Goal: Contribute content: Add original content to the website for others to see

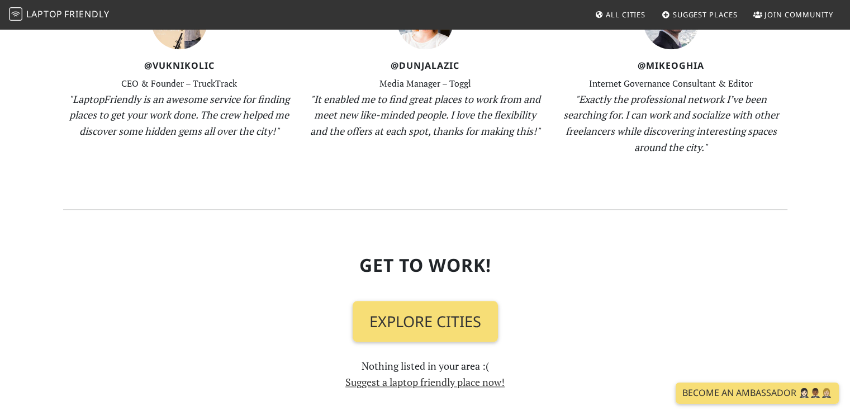
scroll to position [1266, 0]
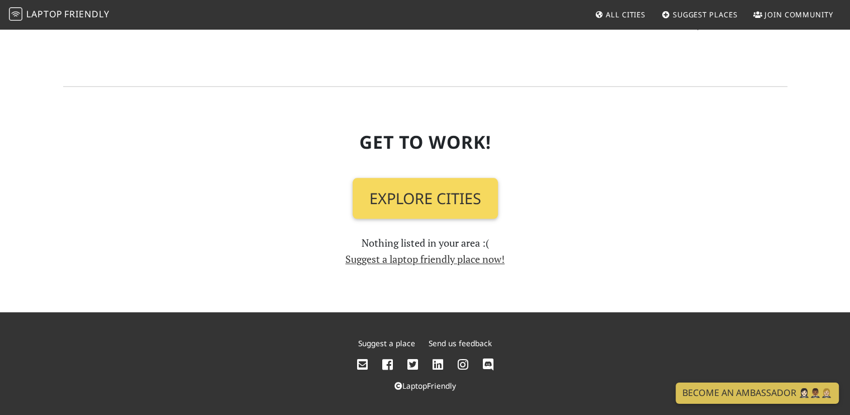
click at [420, 215] on link "Explore Cities" at bounding box center [425, 198] width 145 height 41
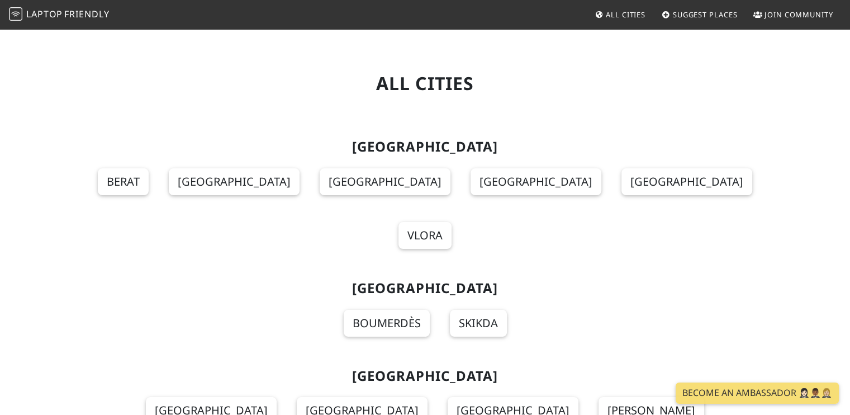
scroll to position [149, 0]
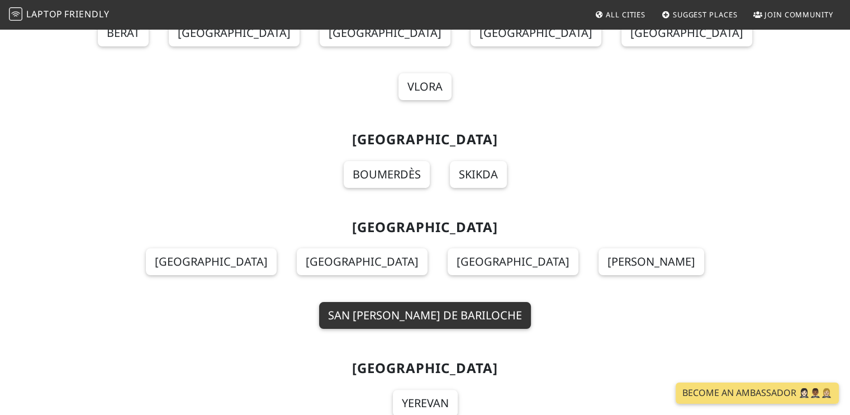
click at [531, 302] on link "San [PERSON_NAME] de Bariloche" at bounding box center [425, 315] width 212 height 27
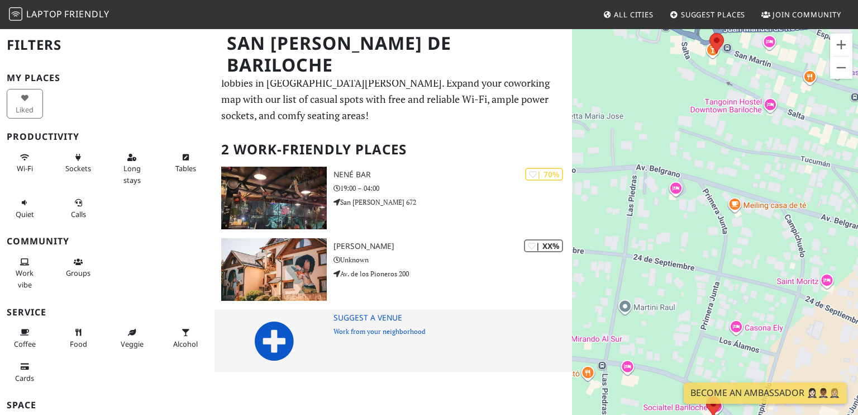
click at [287, 348] on icon at bounding box center [274, 341] width 40 height 40
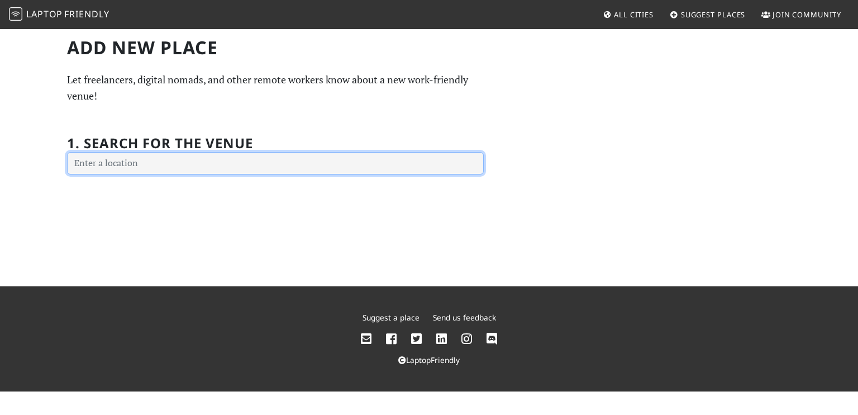
click at [240, 167] on input "text" at bounding box center [275, 163] width 417 height 22
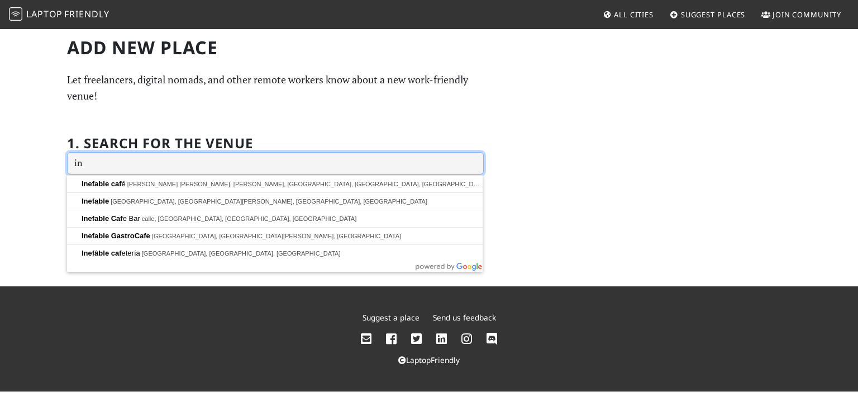
type input "i"
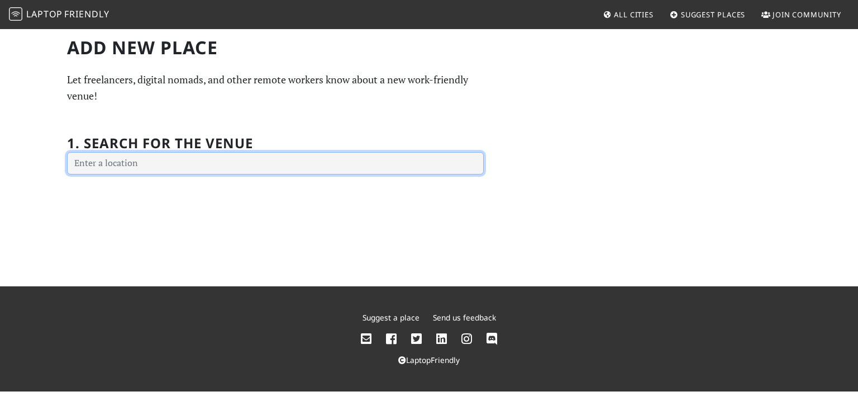
type input "p"
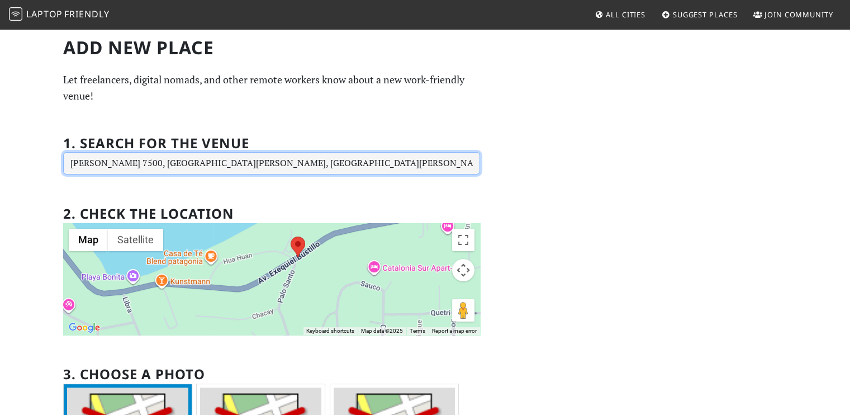
type input "Bustillo 7500, Avenida Exequiel Bustillo, San Carlos de Bariloche, Río Negro Pr…"
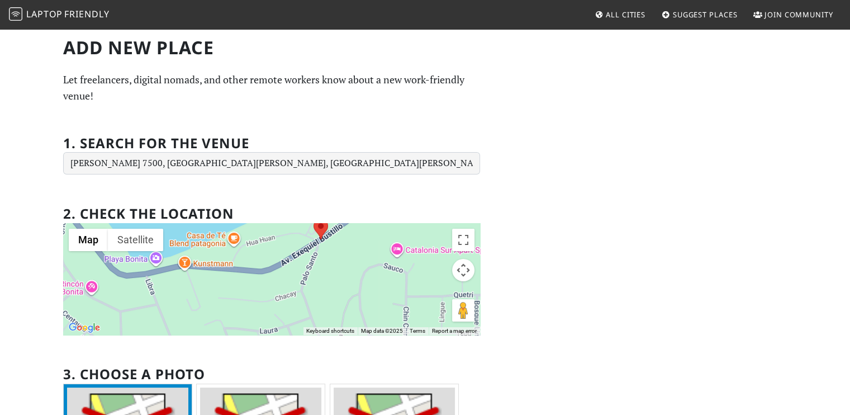
drag, startPoint x: 317, startPoint y: 277, endPoint x: 408, endPoint y: 254, distance: 94.3
click at [408, 254] on div at bounding box center [271, 279] width 417 height 112
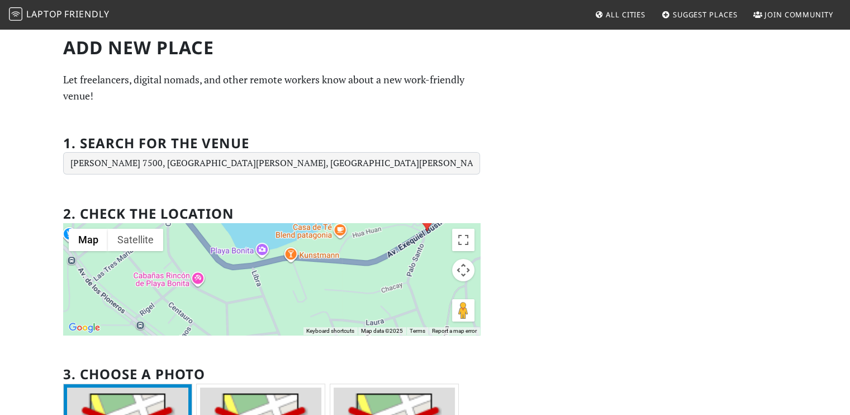
drag, startPoint x: 274, startPoint y: 287, endPoint x: 380, endPoint y: 301, distance: 107.2
click at [378, 301] on div at bounding box center [271, 279] width 417 height 112
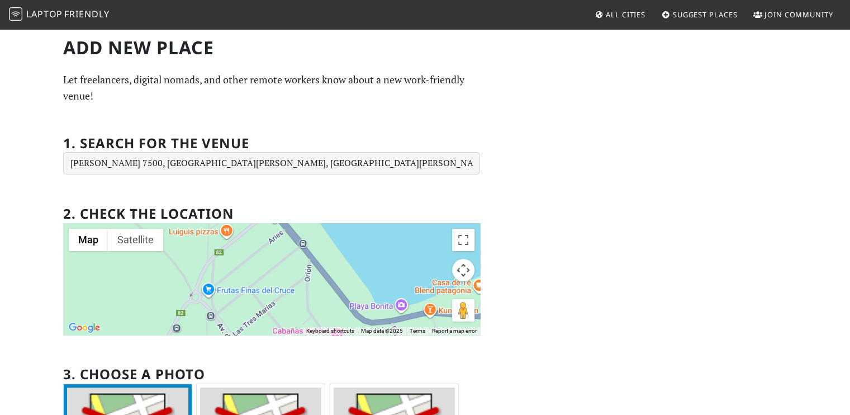
drag, startPoint x: 318, startPoint y: 265, endPoint x: 326, endPoint y: 300, distance: 35.0
click at [326, 299] on div at bounding box center [271, 279] width 417 height 112
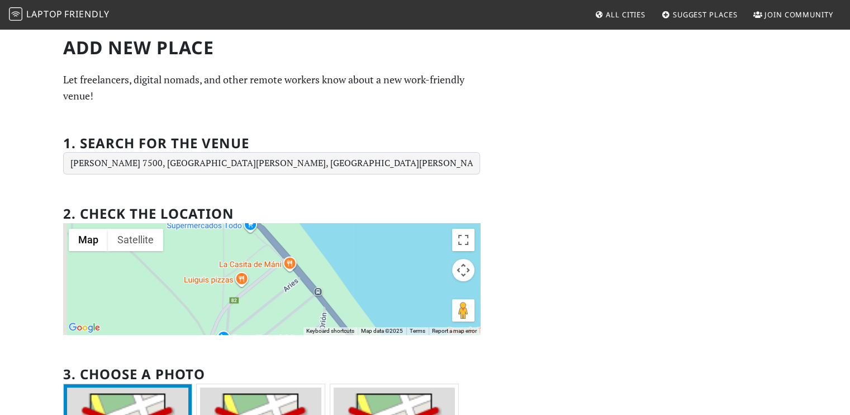
drag, startPoint x: 295, startPoint y: 280, endPoint x: 308, endPoint y: 316, distance: 38.2
click at [308, 316] on div at bounding box center [271, 279] width 417 height 112
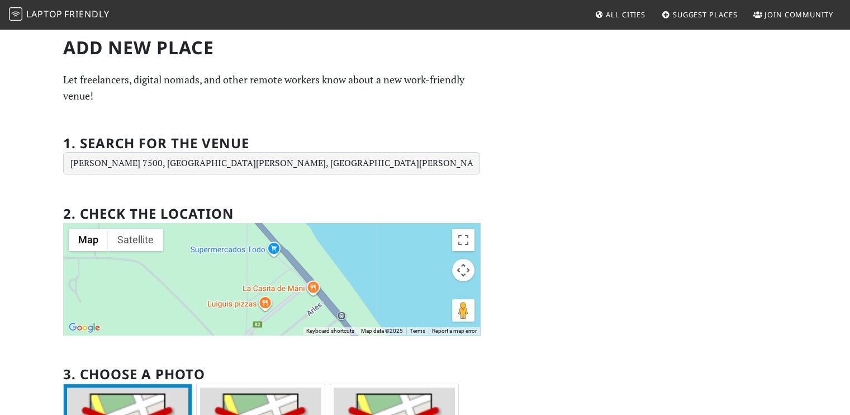
drag, startPoint x: 268, startPoint y: 255, endPoint x: 298, endPoint y: 294, distance: 49.4
click at [298, 294] on div at bounding box center [271, 279] width 417 height 112
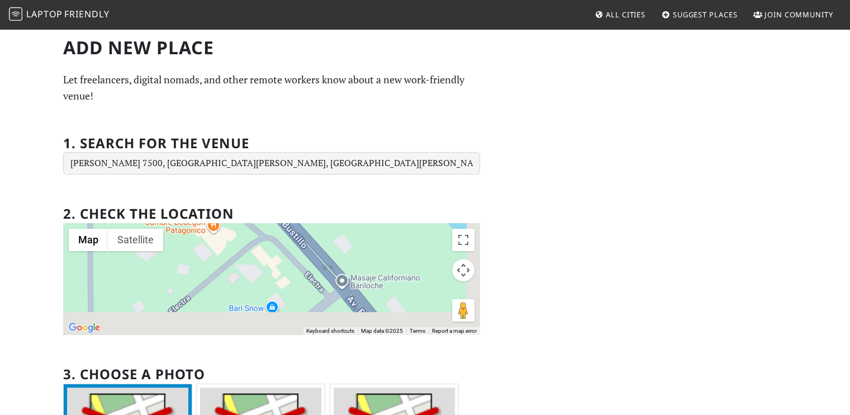
drag, startPoint x: 293, startPoint y: 303, endPoint x: 256, endPoint y: 241, distance: 72.6
click at [257, 242] on div at bounding box center [271, 279] width 417 height 112
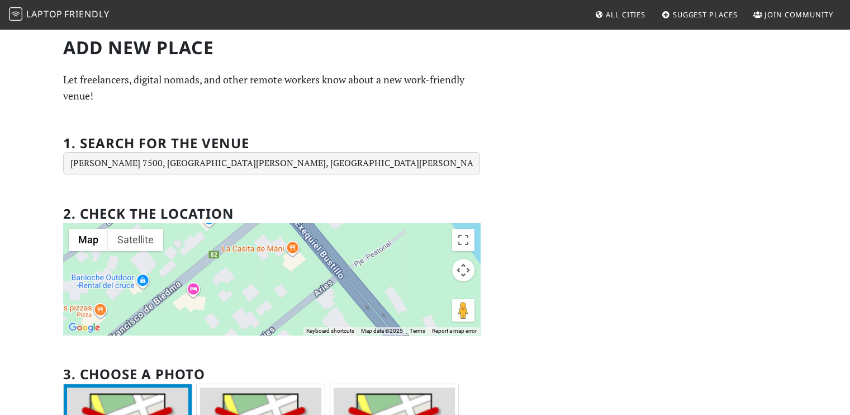
drag, startPoint x: 300, startPoint y: 251, endPoint x: 255, endPoint y: 210, distance: 61.3
click at [258, 213] on div "2. Check the location ← Move left → Move right ↑ Move up ↓ Move down + Zoom in …" at bounding box center [271, 263] width 417 height 142
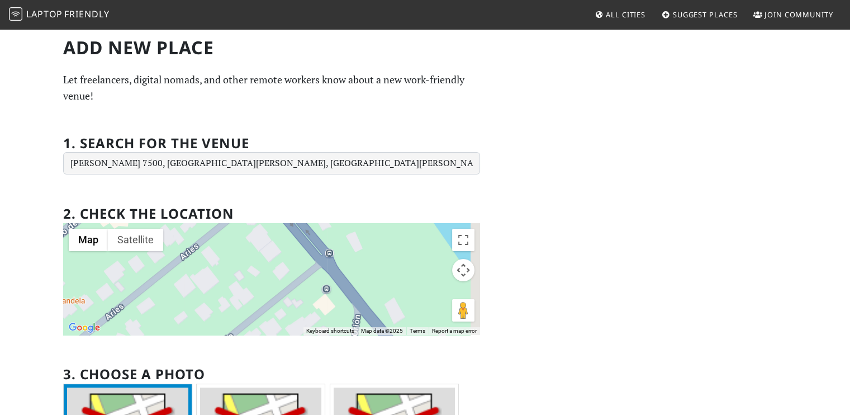
drag, startPoint x: 313, startPoint y: 292, endPoint x: 257, endPoint y: 228, distance: 85.2
click at [264, 234] on div at bounding box center [271, 279] width 417 height 112
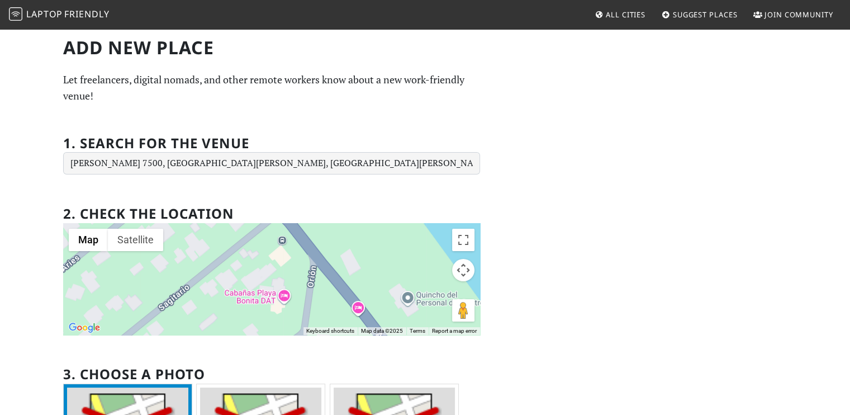
drag, startPoint x: 293, startPoint y: 287, endPoint x: 244, endPoint y: 226, distance: 77.8
click at [256, 240] on div at bounding box center [271, 279] width 417 height 112
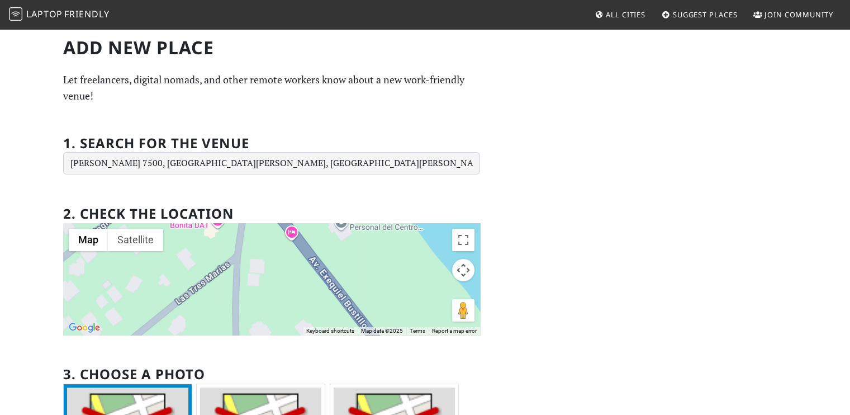
drag, startPoint x: 298, startPoint y: 293, endPoint x: 250, endPoint y: 225, distance: 83.4
click at [259, 241] on div at bounding box center [271, 279] width 417 height 112
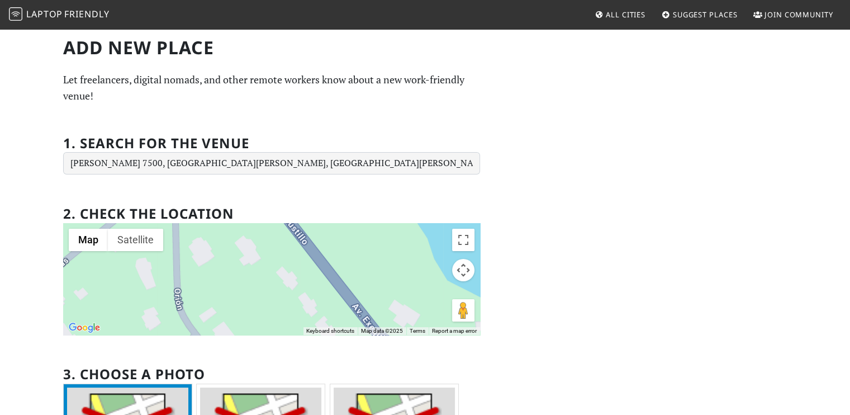
drag, startPoint x: 291, startPoint y: 286, endPoint x: 246, endPoint y: 217, distance: 82.0
click at [255, 226] on div at bounding box center [271, 279] width 417 height 112
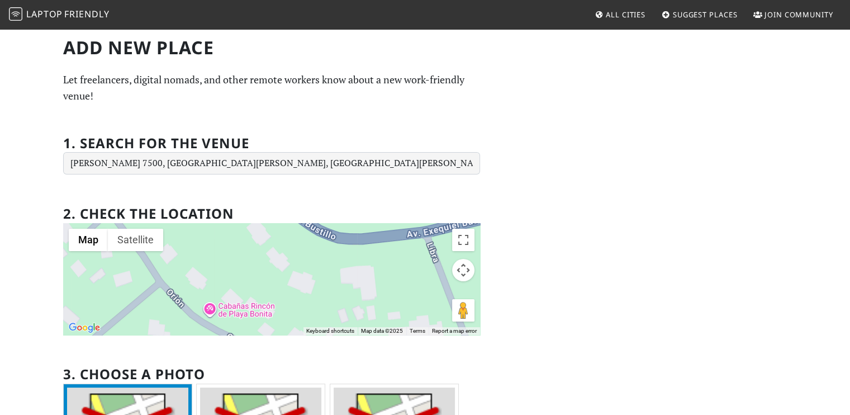
drag, startPoint x: 287, startPoint y: 252, endPoint x: 256, endPoint y: 239, distance: 34.0
click at [256, 239] on div at bounding box center [271, 279] width 417 height 112
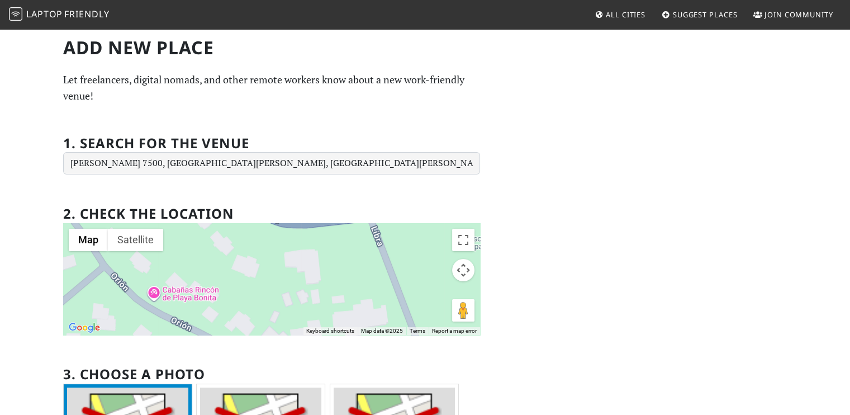
drag, startPoint x: 299, startPoint y: 246, endPoint x: 264, endPoint y: 271, distance: 42.9
click at [264, 271] on div at bounding box center [271, 279] width 417 height 112
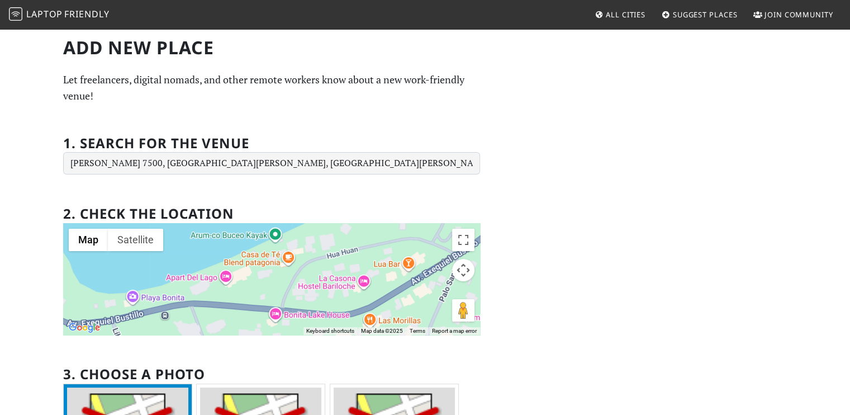
drag, startPoint x: 366, startPoint y: 262, endPoint x: 256, endPoint y: 288, distance: 112.5
click at [257, 288] on div at bounding box center [271, 279] width 417 height 112
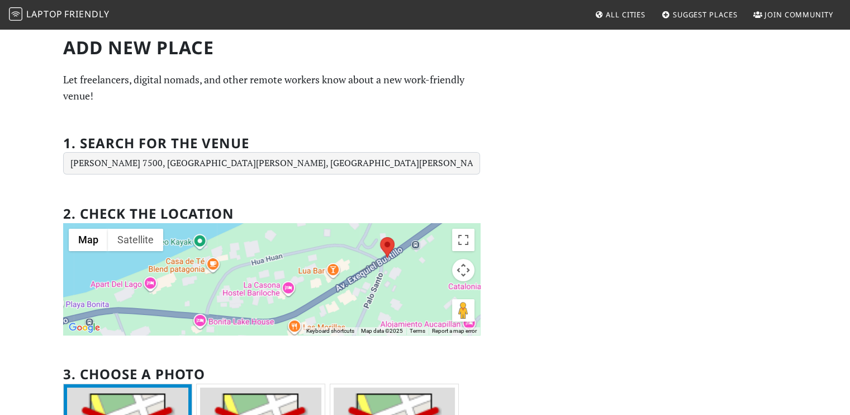
drag, startPoint x: 383, startPoint y: 258, endPoint x: 301, endPoint y: 265, distance: 81.9
click at [301, 265] on div at bounding box center [271, 279] width 417 height 112
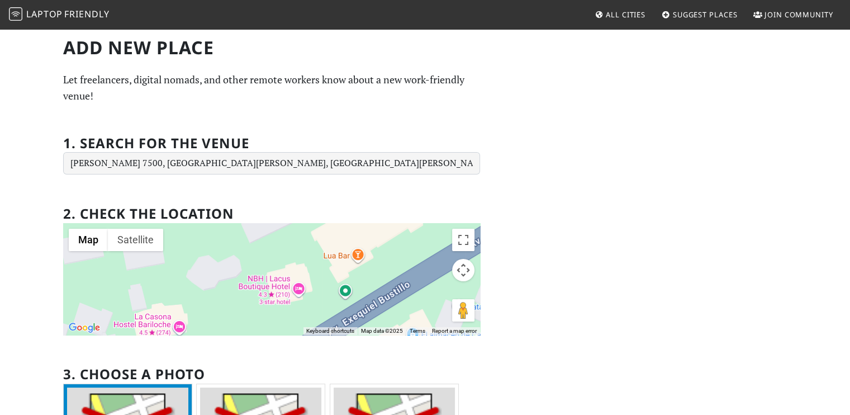
drag, startPoint x: 335, startPoint y: 289, endPoint x: 331, endPoint y: 232, distance: 57.1
click at [331, 232] on div at bounding box center [271, 279] width 417 height 112
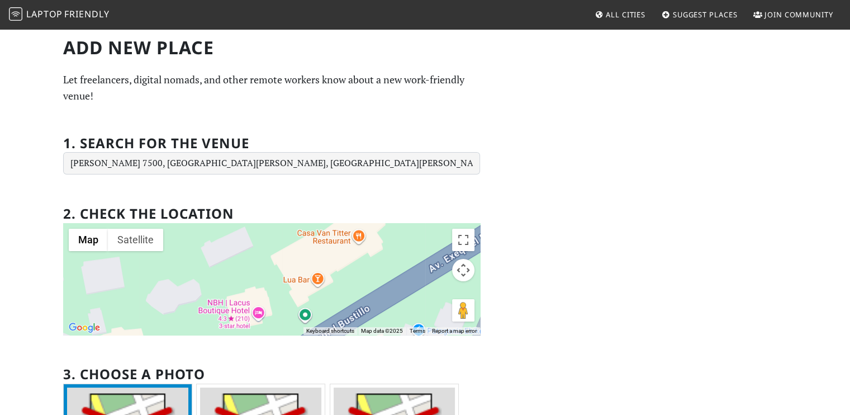
drag, startPoint x: 412, startPoint y: 254, endPoint x: 311, endPoint y: 308, distance: 115.2
click at [320, 305] on div at bounding box center [271, 279] width 417 height 112
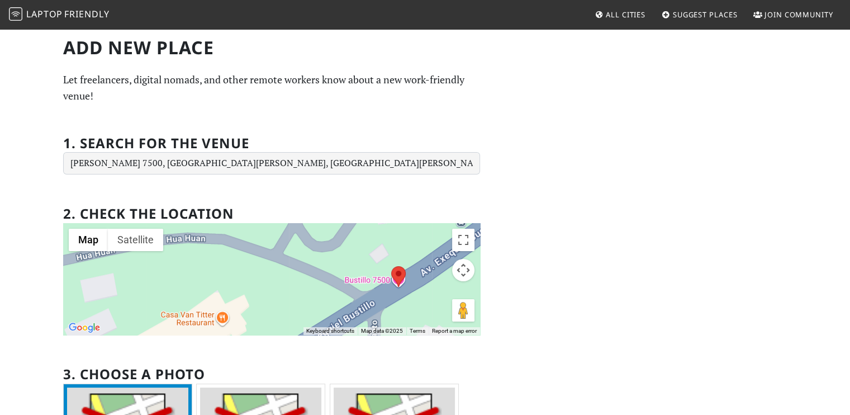
drag, startPoint x: 338, startPoint y: 263, endPoint x: 248, endPoint y: 327, distance: 110.1
click at [248, 327] on div at bounding box center [271, 279] width 417 height 112
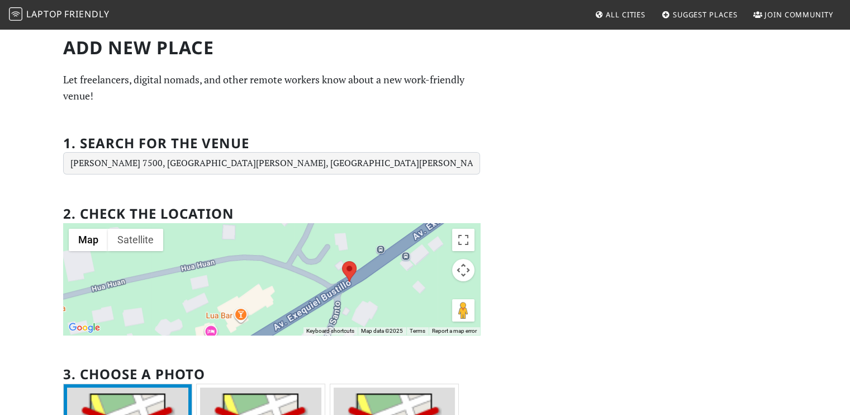
drag, startPoint x: 273, startPoint y: 315, endPoint x: 305, endPoint y: 265, distance: 59.1
click at [305, 265] on div at bounding box center [271, 279] width 417 height 112
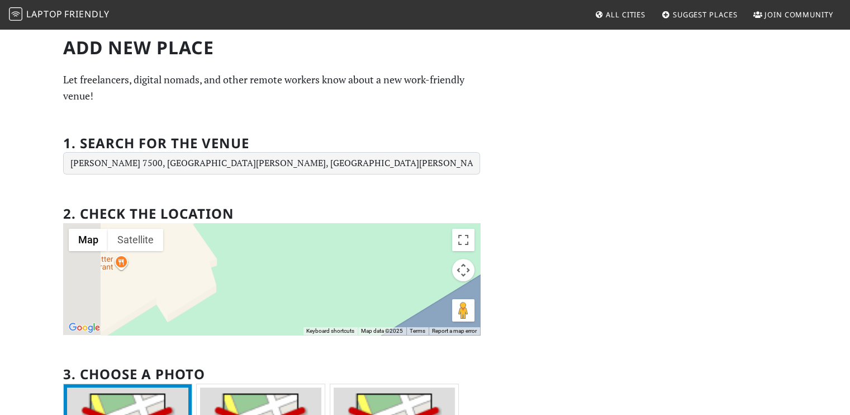
drag, startPoint x: 256, startPoint y: 273, endPoint x: 439, endPoint y: 235, distance: 186.6
click at [439, 235] on div at bounding box center [271, 279] width 417 height 112
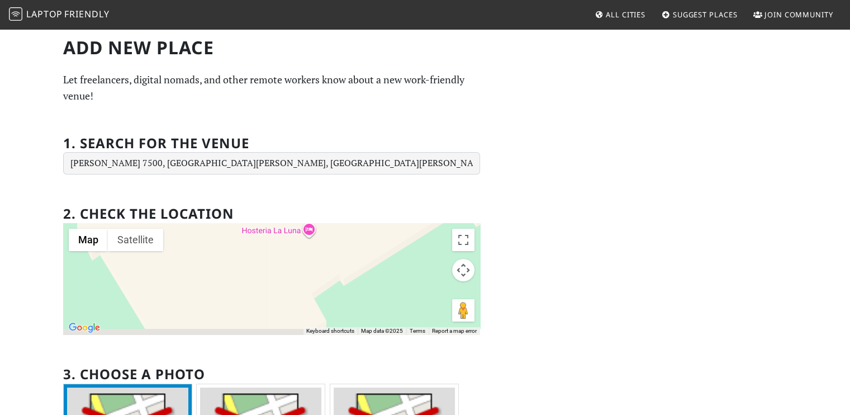
drag, startPoint x: 360, startPoint y: 282, endPoint x: 431, endPoint y: 218, distance: 96.2
click at [431, 218] on div "2. Check the location ← Move left → Move right ↑ Move up ↓ Move down + Zoom in …" at bounding box center [271, 263] width 417 height 142
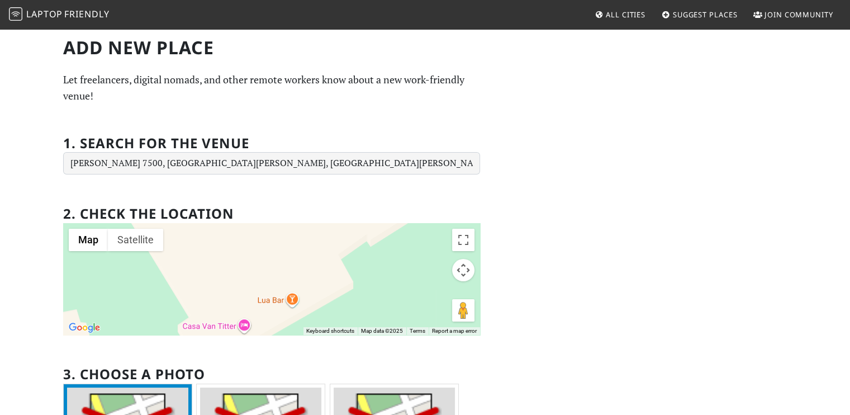
drag, startPoint x: 373, startPoint y: 264, endPoint x: 404, endPoint y: 226, distance: 49.3
click at [404, 226] on div at bounding box center [271, 279] width 417 height 112
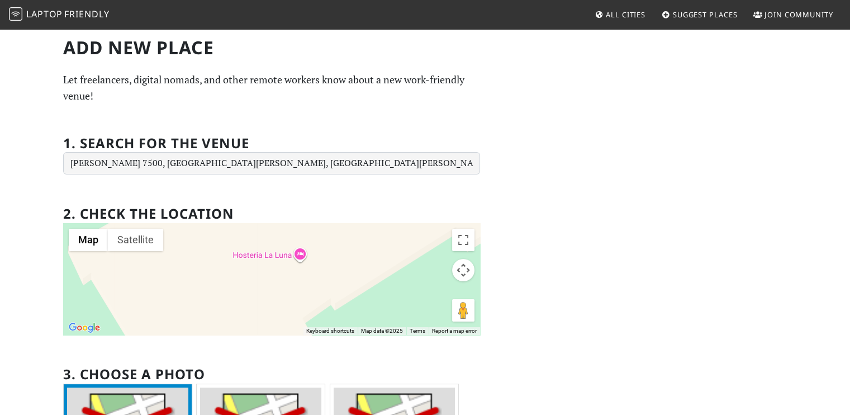
drag, startPoint x: 383, startPoint y: 243, endPoint x: 344, endPoint y: 312, distance: 79.8
click at [344, 312] on div at bounding box center [271, 279] width 417 height 112
click at [269, 260] on div at bounding box center [271, 279] width 417 height 112
click at [269, 257] on div at bounding box center [271, 279] width 417 height 112
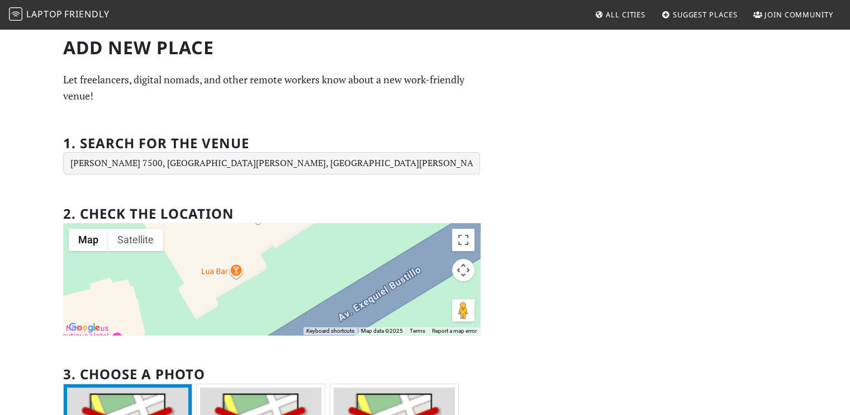
drag, startPoint x: 328, startPoint y: 286, endPoint x: 289, endPoint y: 245, distance: 56.9
click at [291, 246] on div at bounding box center [271, 279] width 417 height 112
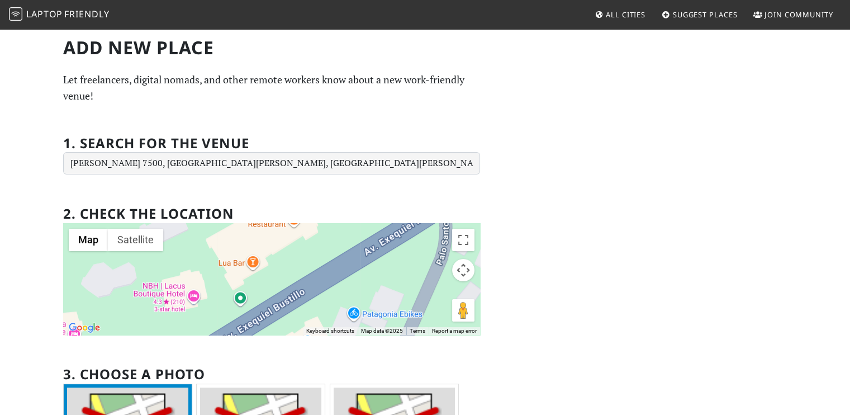
drag, startPoint x: 288, startPoint y: 256, endPoint x: 269, endPoint y: 294, distance: 42.7
click at [269, 294] on div at bounding box center [271, 279] width 417 height 112
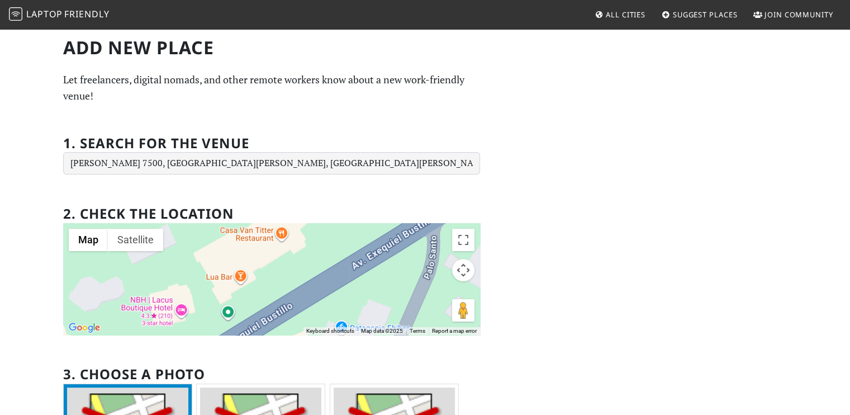
drag, startPoint x: 225, startPoint y: 326, endPoint x: 232, endPoint y: 301, distance: 25.5
click at [232, 301] on div at bounding box center [271, 279] width 417 height 112
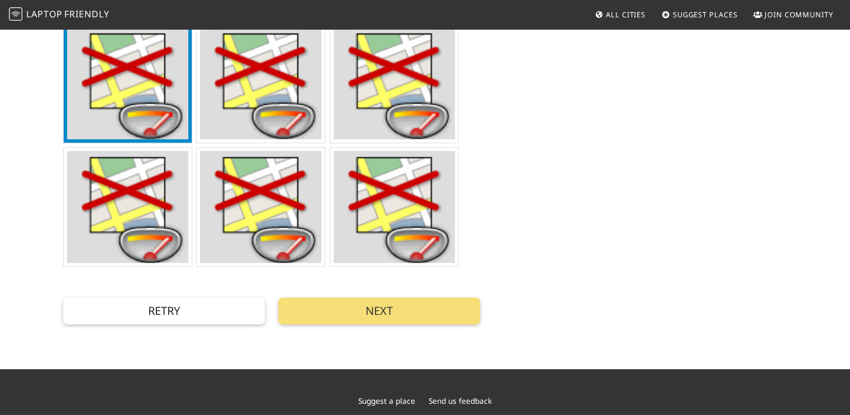
scroll to position [419, 0]
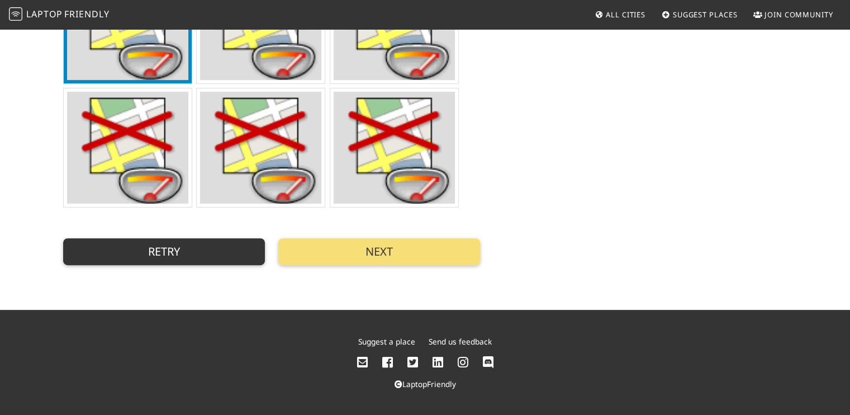
click at [124, 261] on button "Retry" at bounding box center [164, 251] width 202 height 27
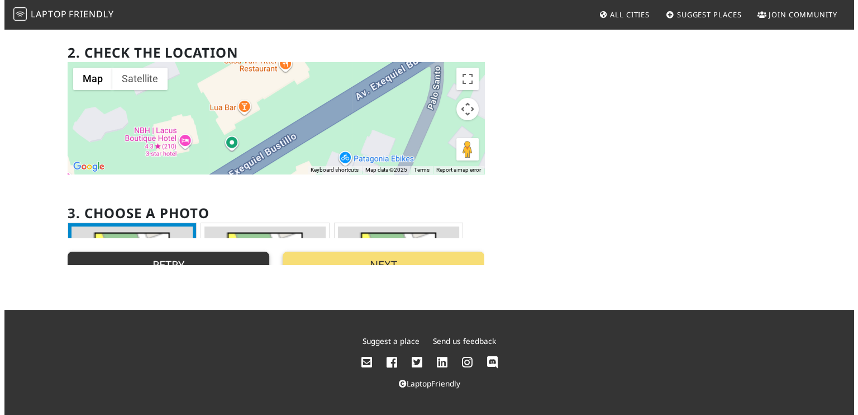
scroll to position [0, 0]
